Goal: Information Seeking & Learning: Compare options

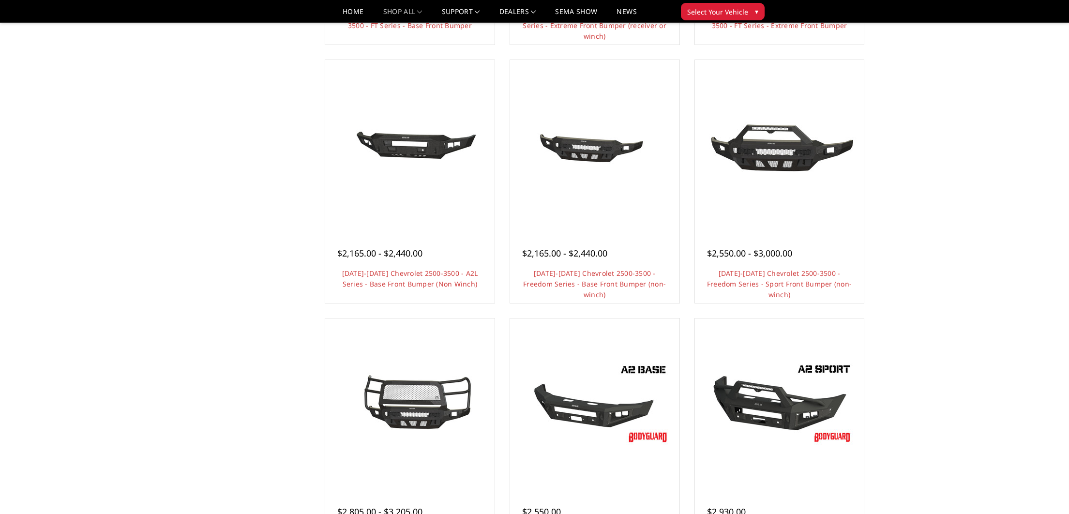
scroll to position [323, 0]
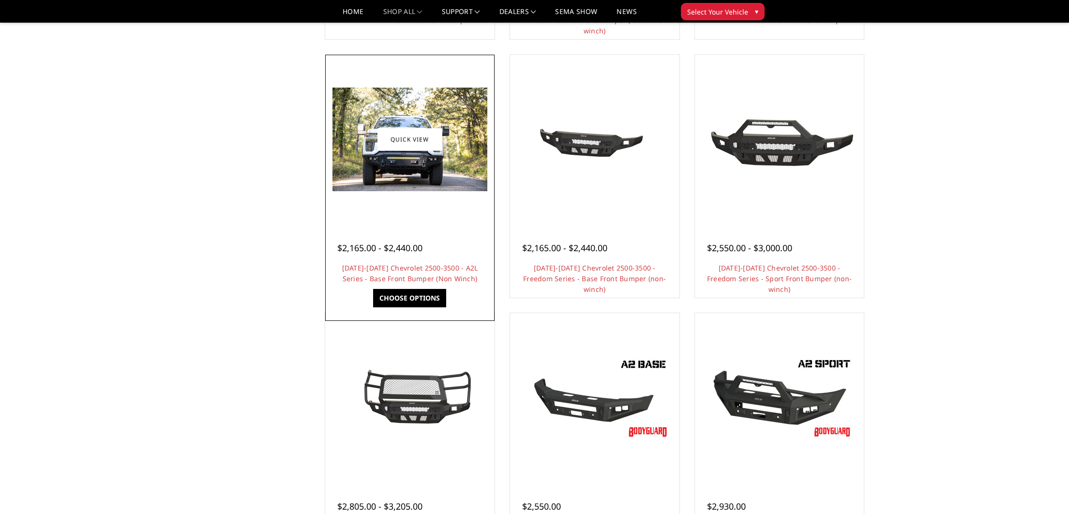
click at [448, 177] on img at bounding box center [409, 140] width 155 height 104
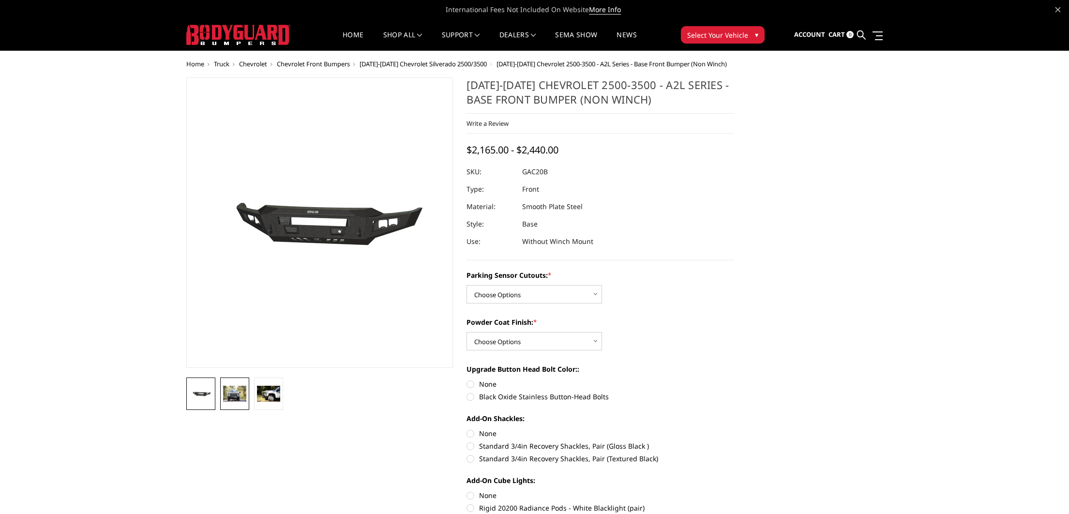
click at [244, 395] on img at bounding box center [234, 393] width 23 height 15
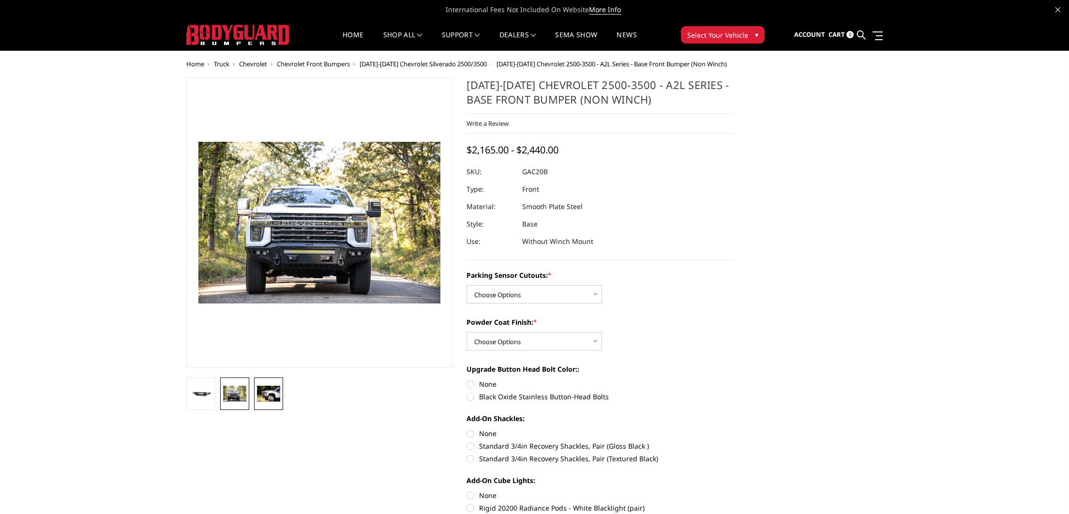
click at [269, 404] on link at bounding box center [268, 393] width 29 height 32
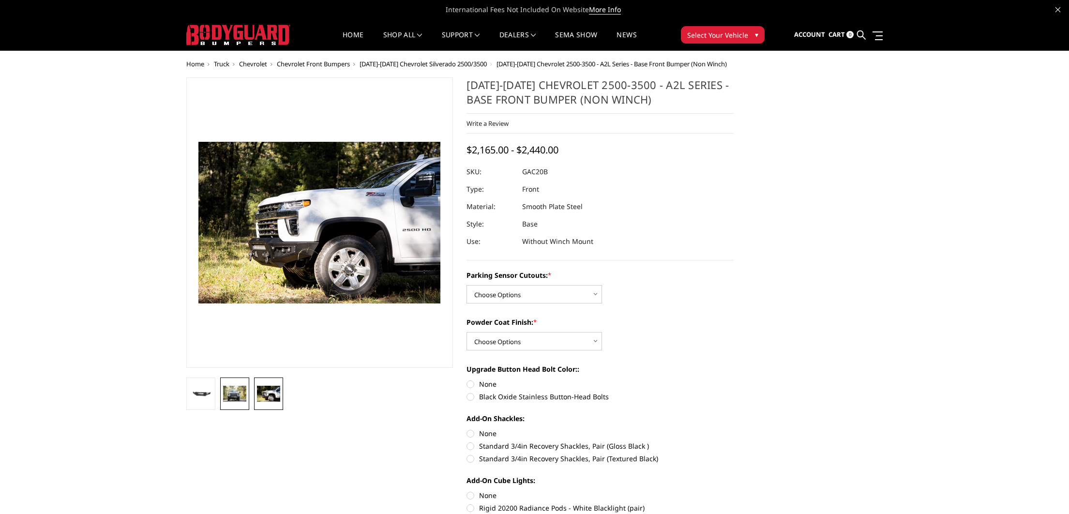
click at [238, 401] on link at bounding box center [234, 393] width 29 height 32
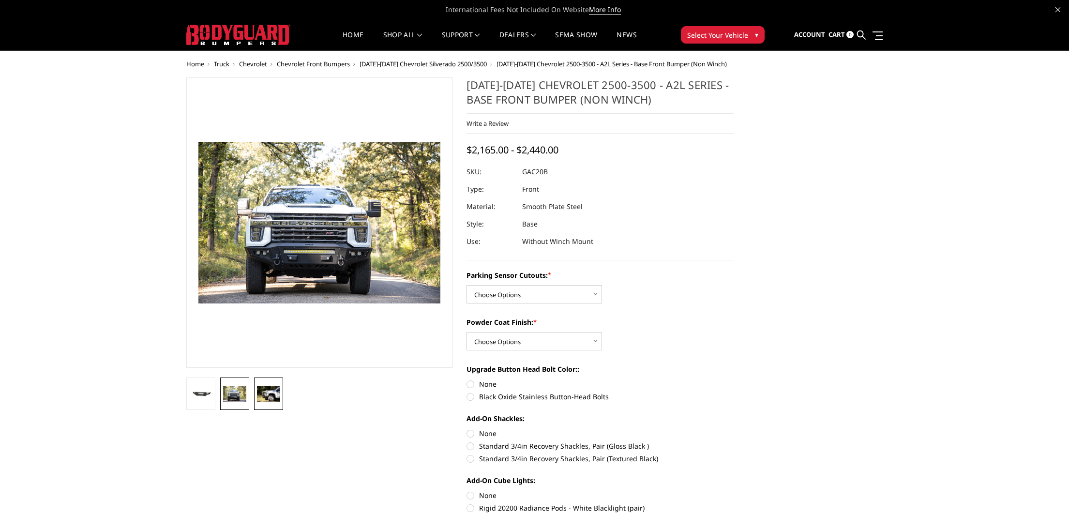
click at [258, 400] on img at bounding box center [268, 393] width 23 height 15
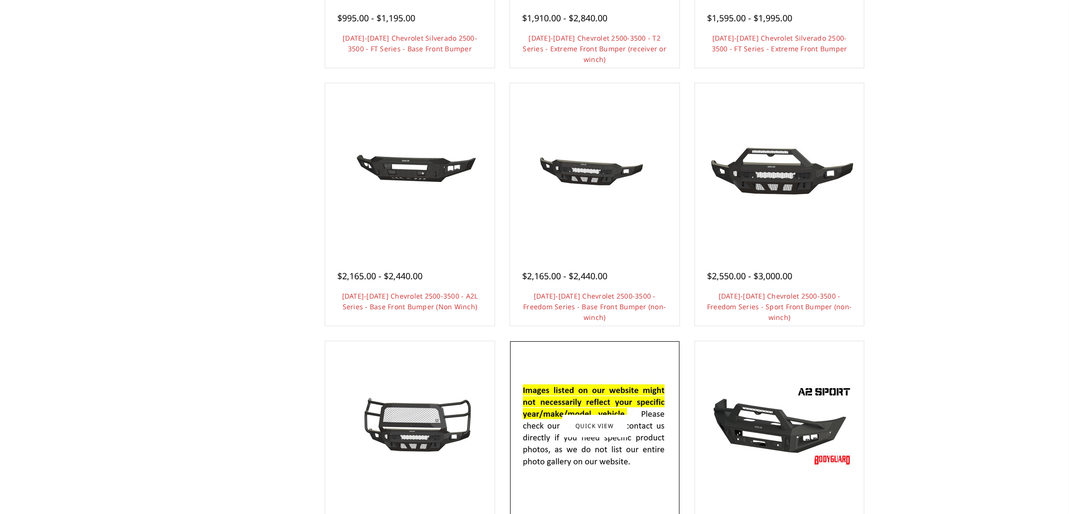
click at [634, 381] on img at bounding box center [594, 425] width 155 height 105
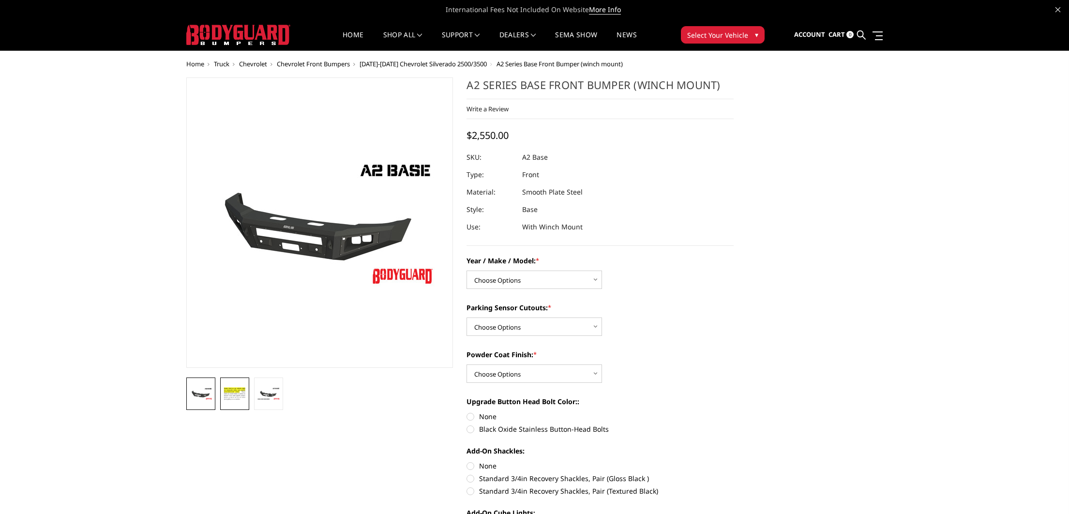
click at [240, 404] on link at bounding box center [234, 393] width 29 height 32
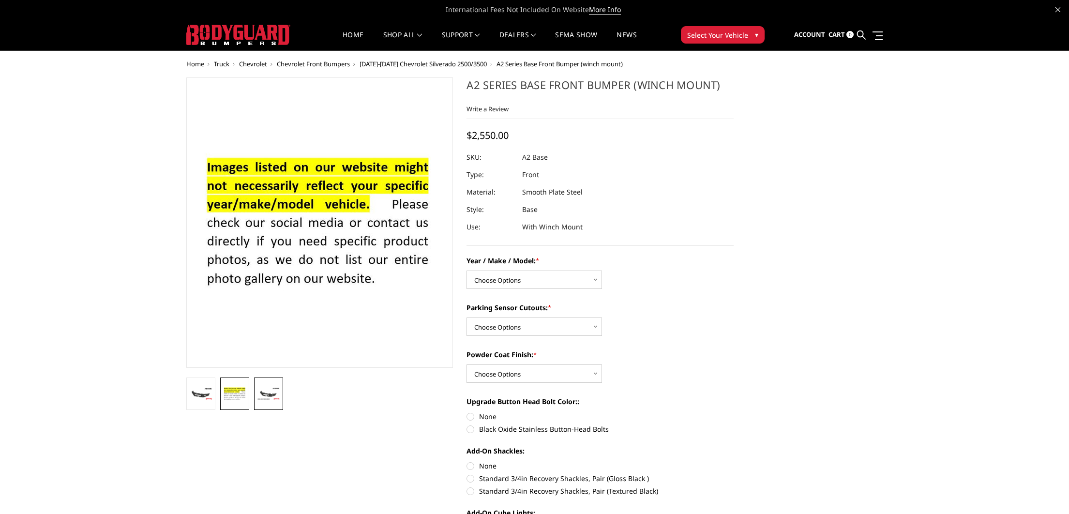
click at [267, 404] on link at bounding box center [268, 393] width 29 height 32
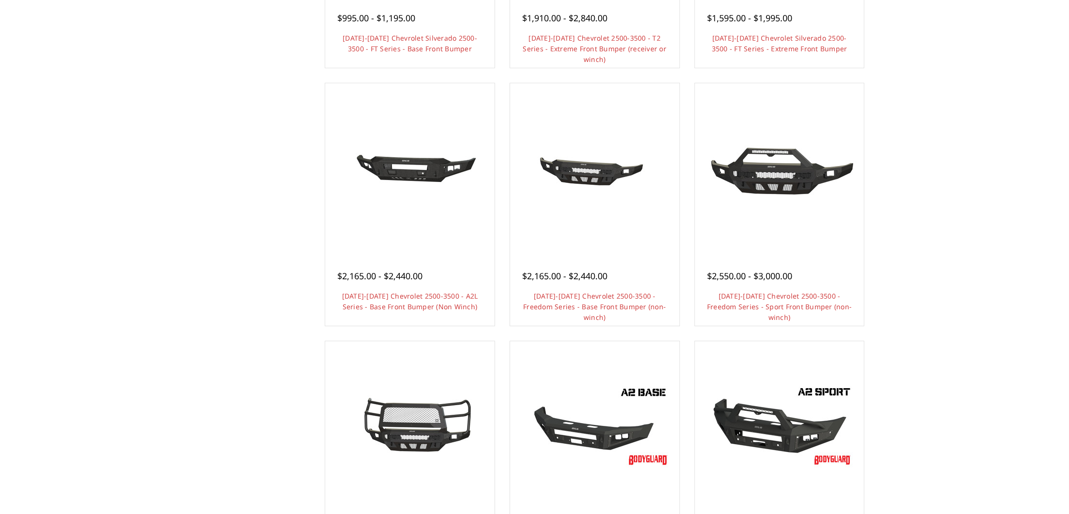
click at [191, 176] on div "Categories Bronco 2021-2025 Bronco Front 2021-2025 Bronco Rear 2021-2025 Bronco…" at bounding box center [534, 313] width 707 height 1117
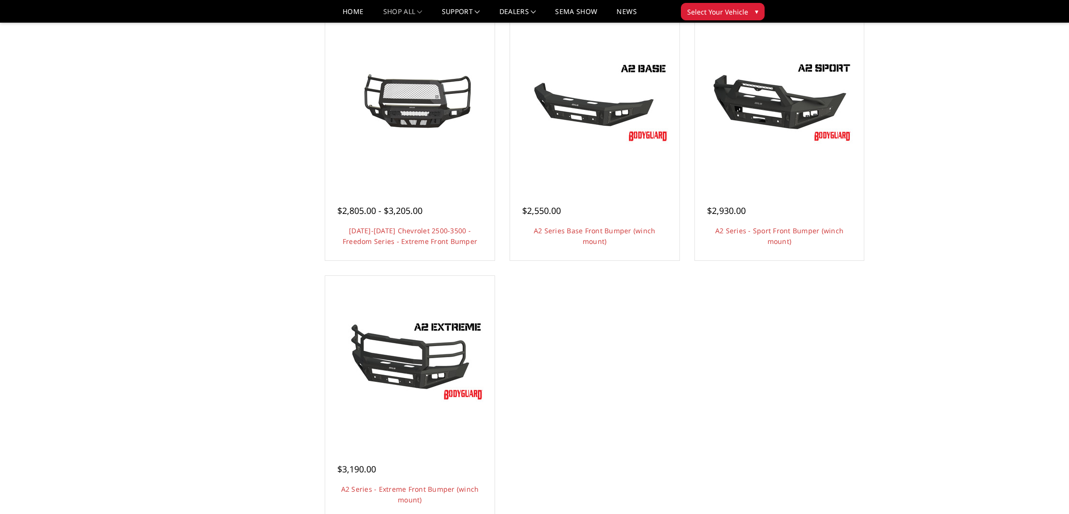
scroll to position [619, 0]
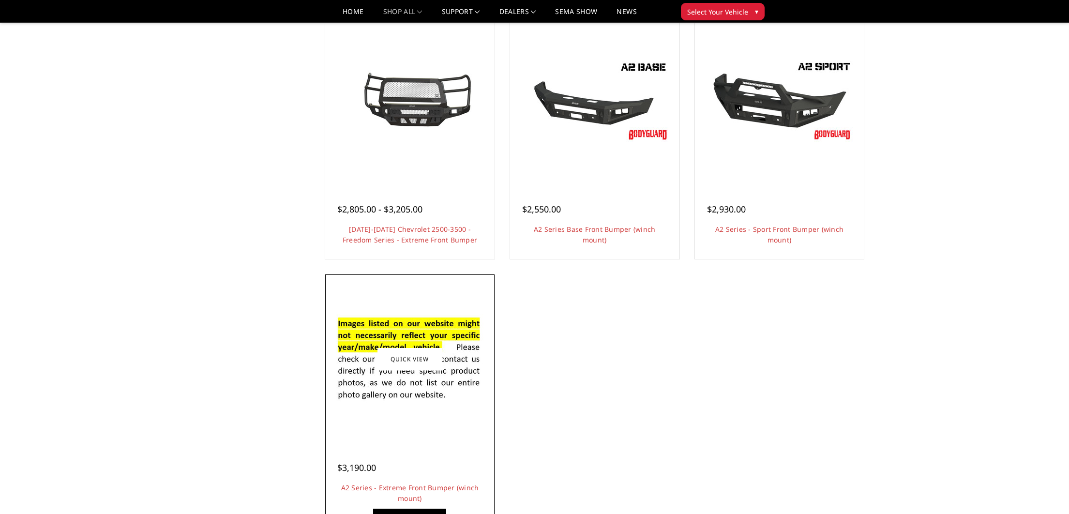
click at [341, 300] on div at bounding box center [409, 359] width 164 height 164
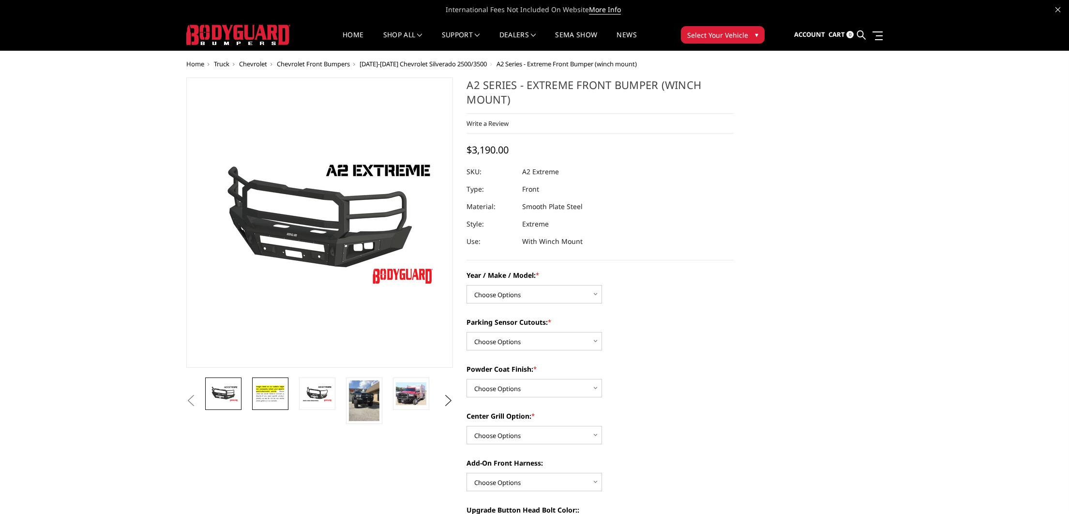
click at [276, 391] on img at bounding box center [270, 393] width 30 height 21
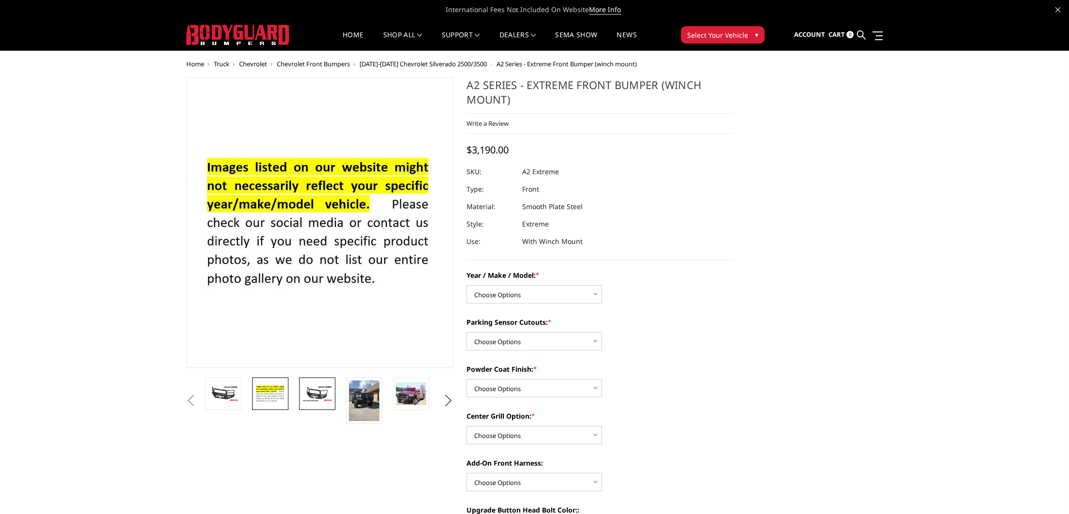
click at [322, 396] on img at bounding box center [317, 393] width 30 height 17
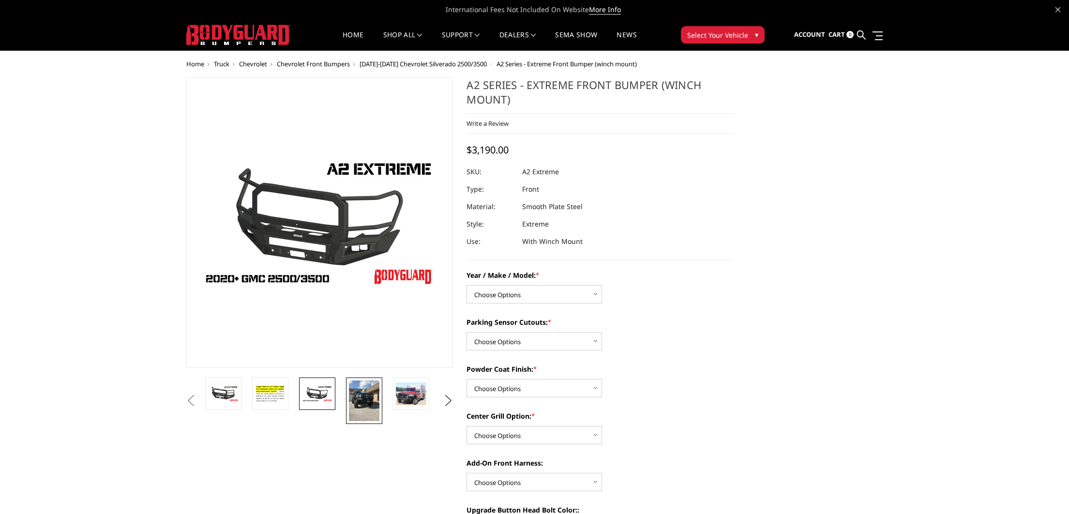
click at [359, 405] on img at bounding box center [364, 400] width 30 height 41
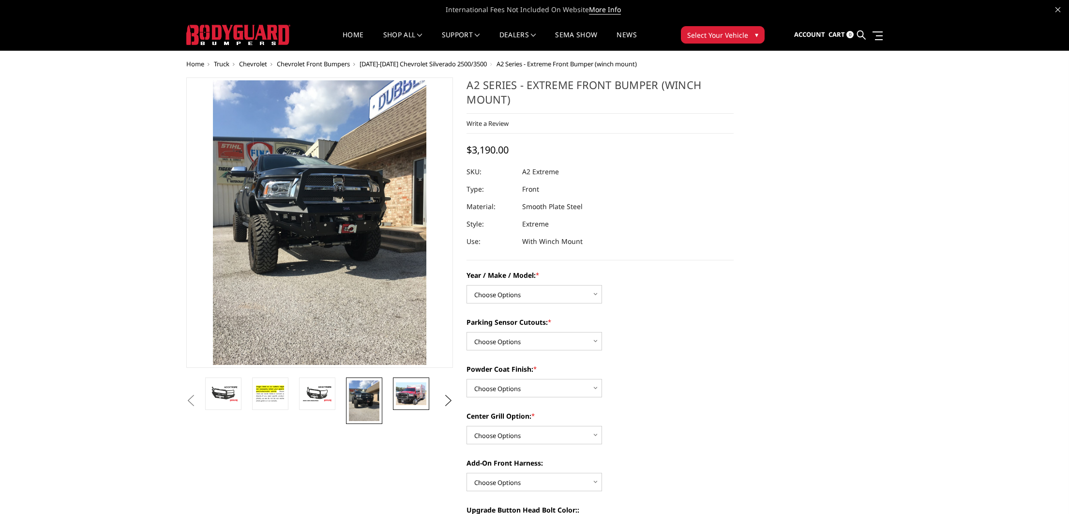
click at [418, 406] on link at bounding box center [411, 393] width 36 height 32
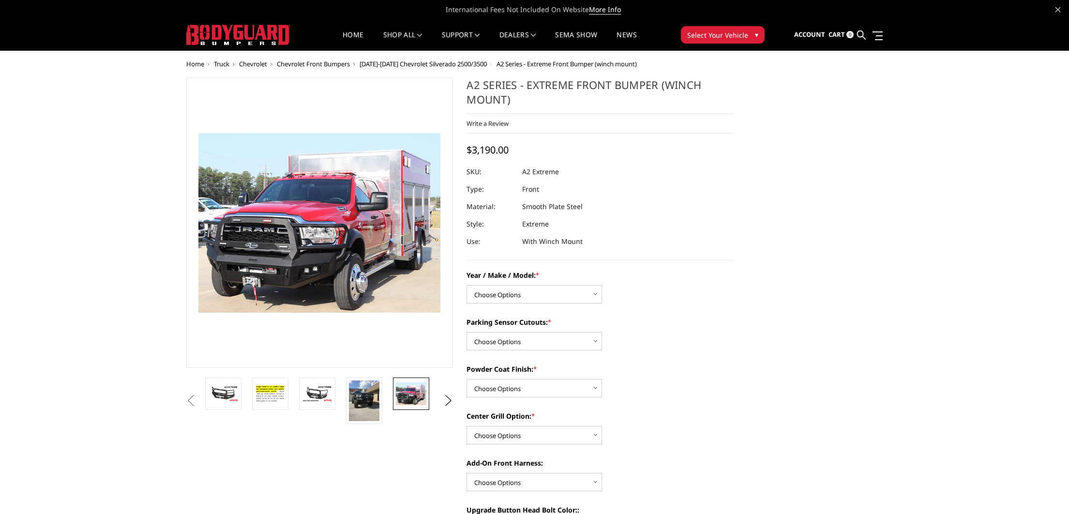
click at [416, 402] on img at bounding box center [411, 393] width 30 height 23
click at [451, 398] on button "Next" at bounding box center [448, 400] width 15 height 15
click at [404, 404] on img at bounding box center [411, 393] width 30 height 23
